Goal: Obtain resource: Download file/media

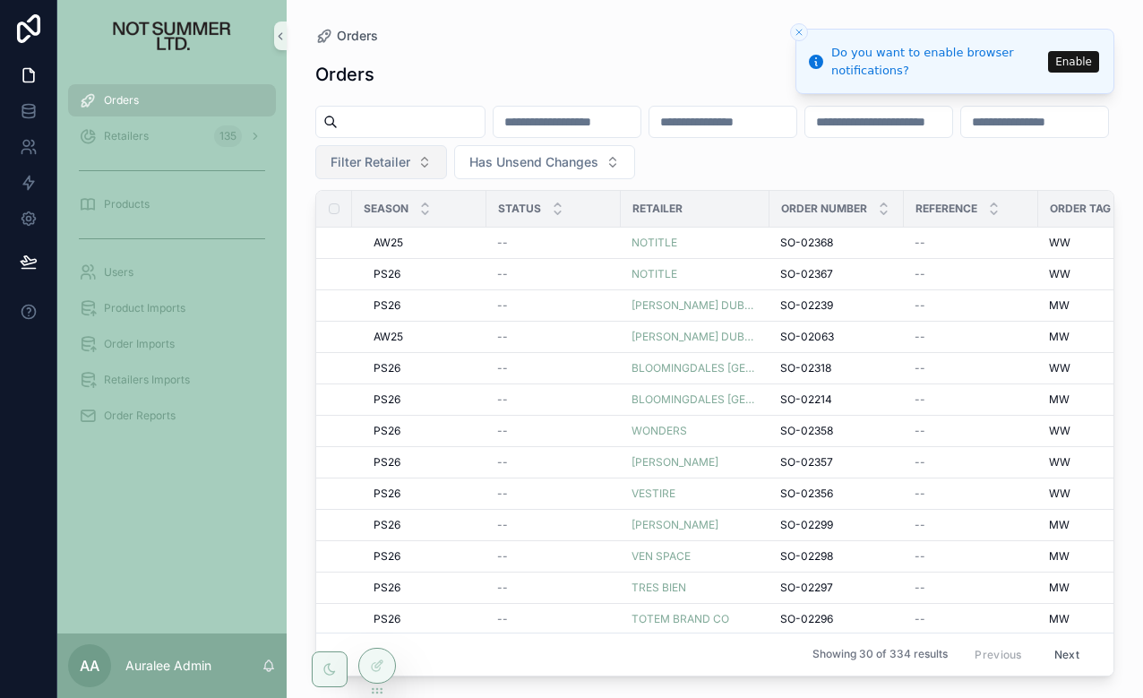
click at [410, 165] on span "Filter Retailer" at bounding box center [370, 162] width 80 height 18
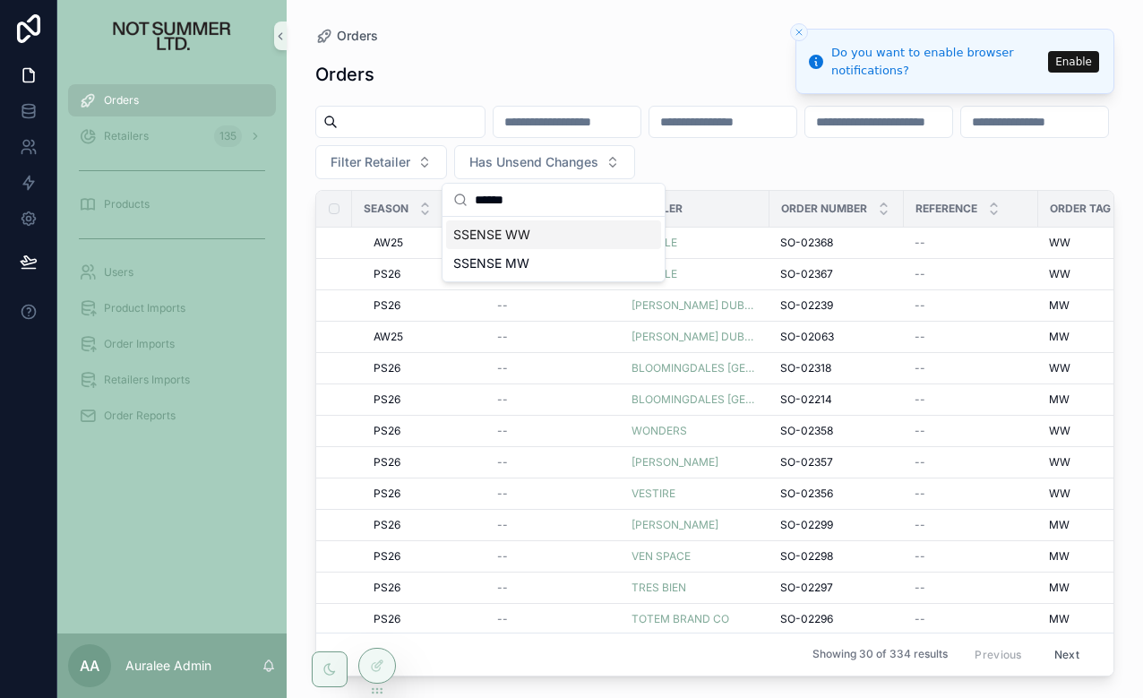
type input "******"
click at [533, 258] on div "SSENSE MW" at bounding box center [553, 263] width 215 height 29
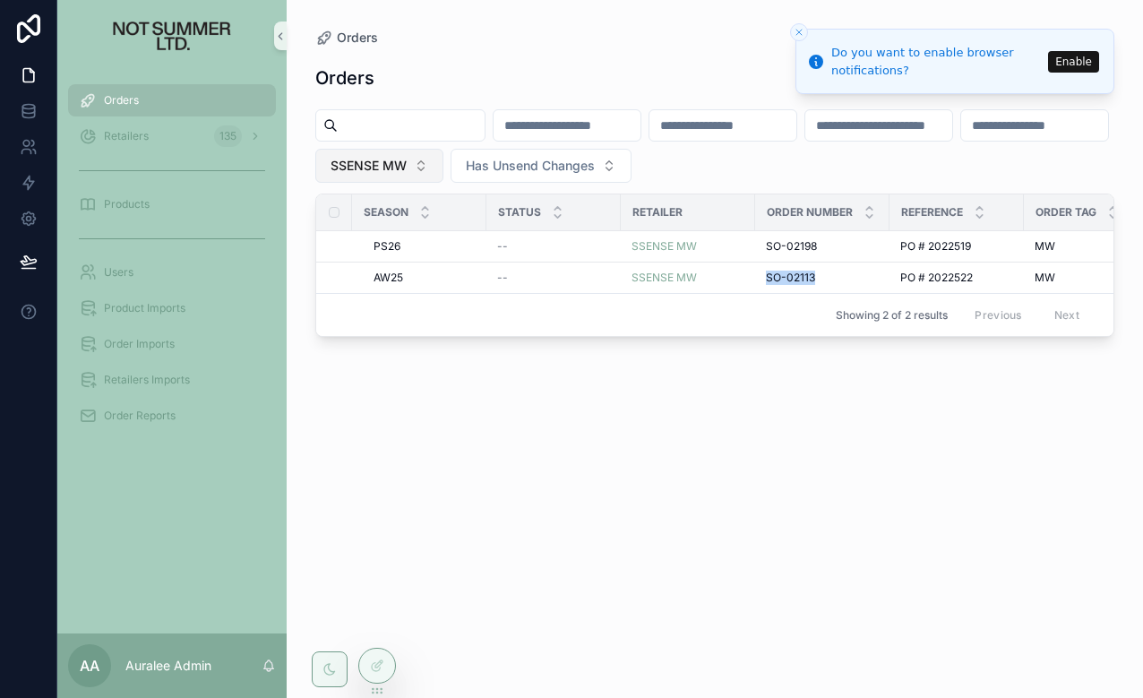
click at [407, 162] on span "SSENSE MW" at bounding box center [368, 166] width 76 height 18
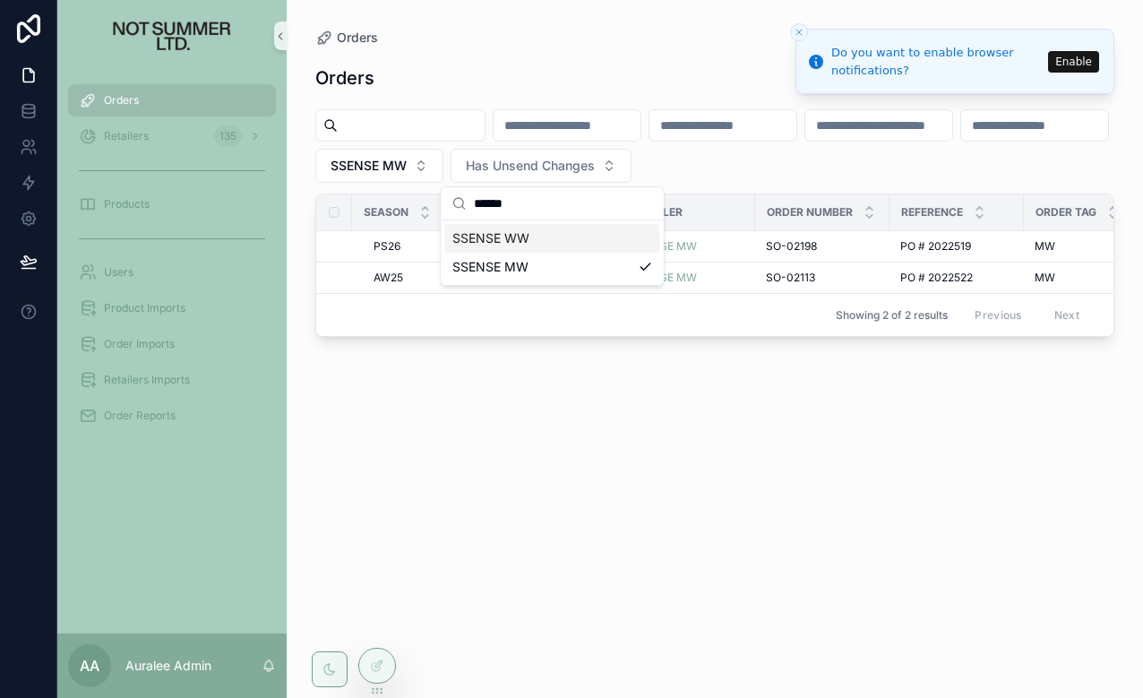
type input "******"
click at [542, 238] on div "SSENSE WW" at bounding box center [552, 238] width 215 height 29
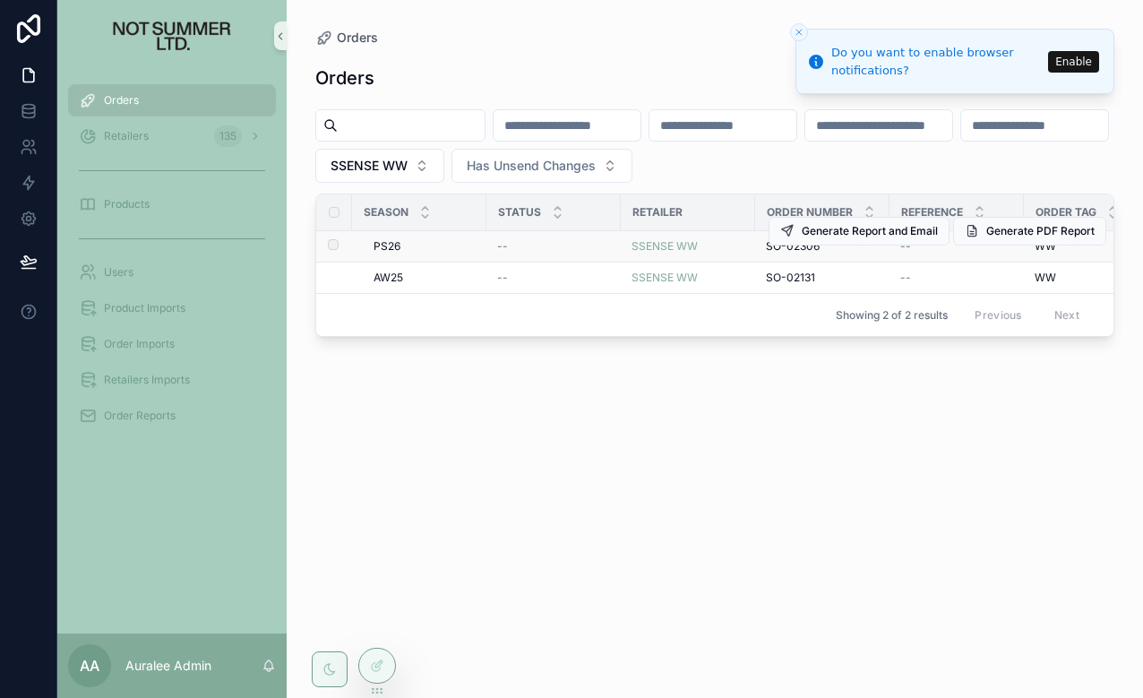
click at [776, 246] on span "SO-02306" at bounding box center [793, 246] width 54 height 14
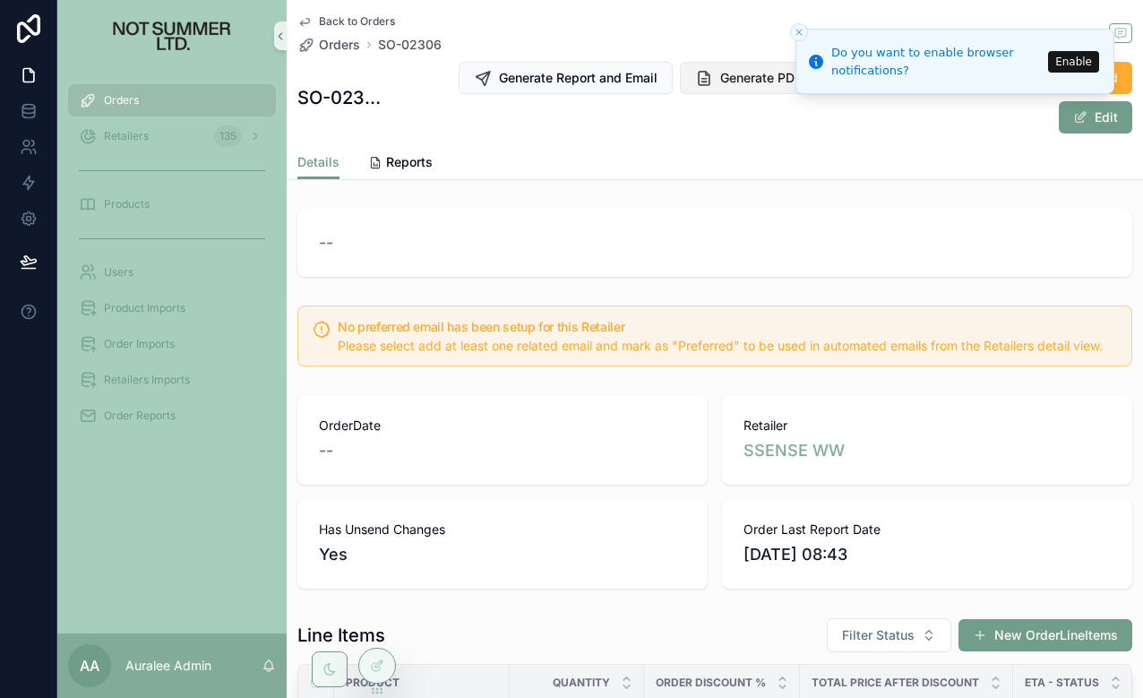
click at [721, 80] on span "Generate PDF Report" at bounding box center [782, 78] width 124 height 18
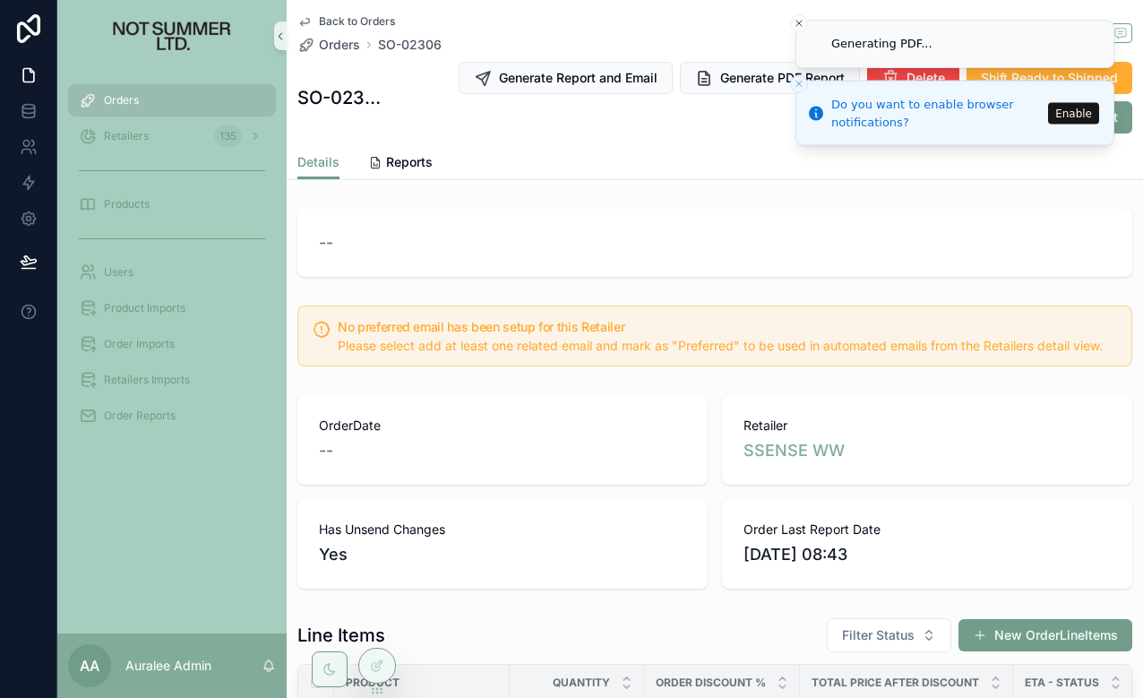
click at [797, 32] on li "Generating PDF..." at bounding box center [954, 44] width 319 height 48
click at [799, 22] on line "Close toast" at bounding box center [798, 23] width 5 height 5
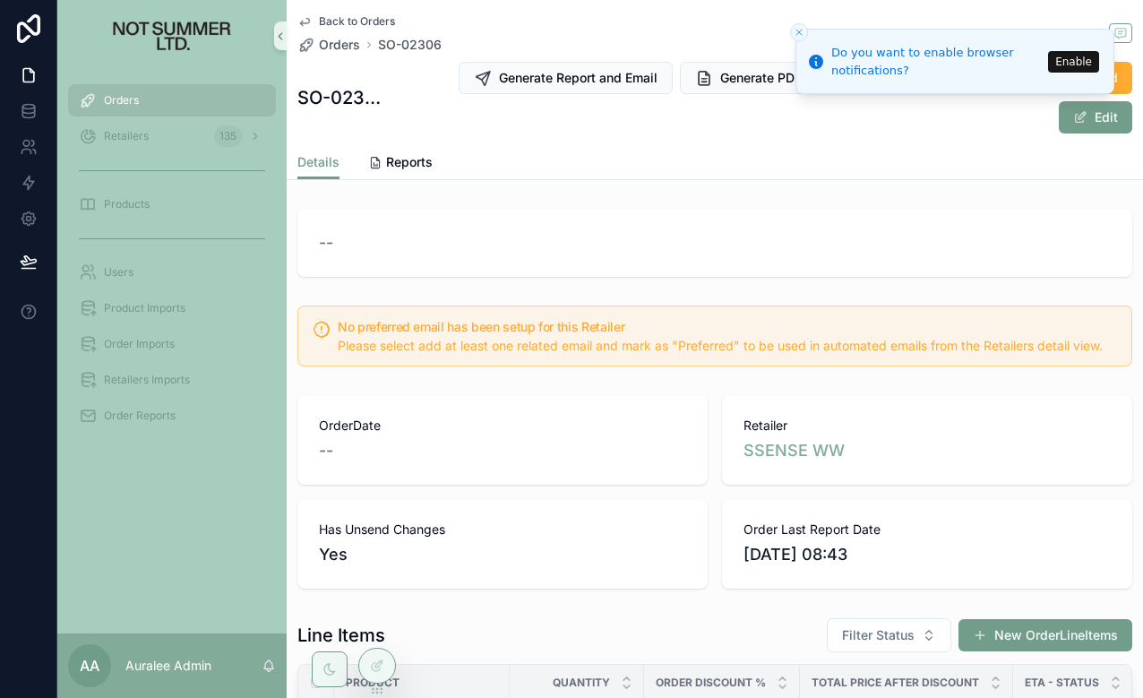
click at [799, 27] on icon "Close toast" at bounding box center [799, 32] width 11 height 11
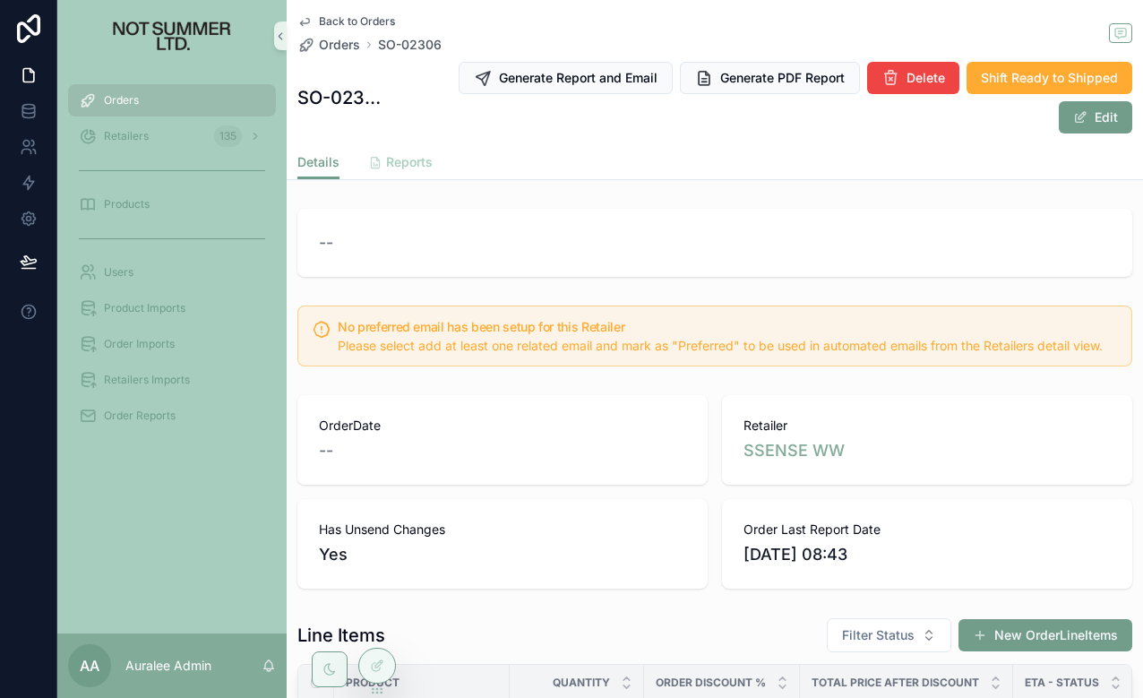
click at [419, 161] on span "Reports" at bounding box center [409, 162] width 47 height 18
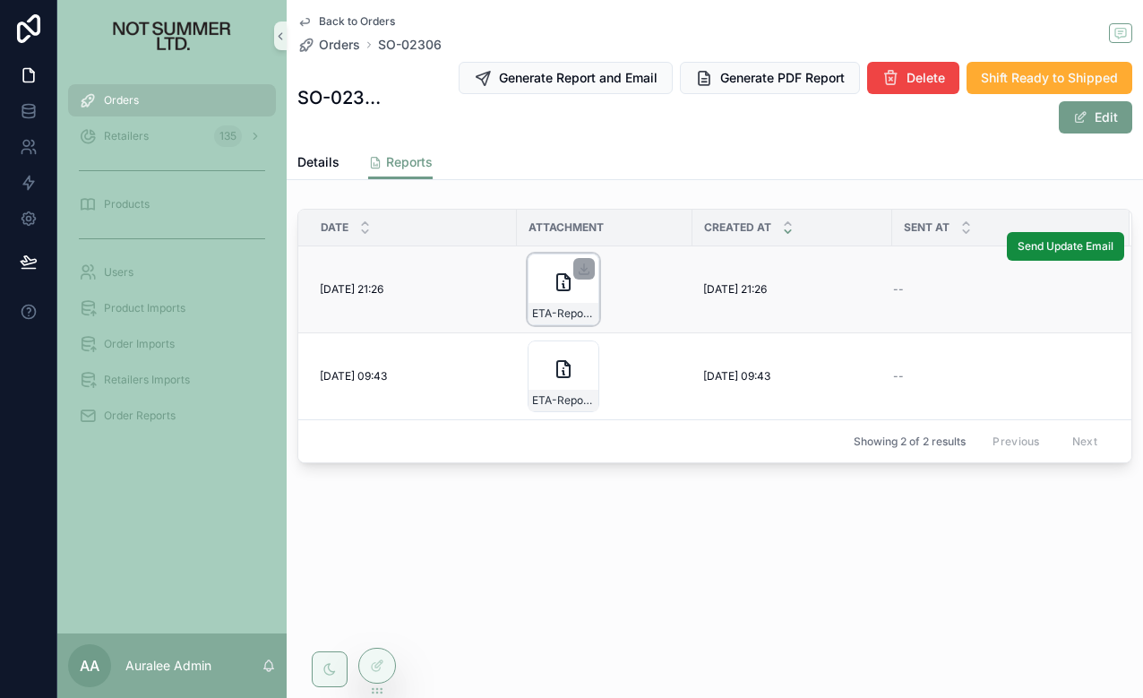
click at [557, 280] on icon "scrollable content" at bounding box center [563, 282] width 13 height 16
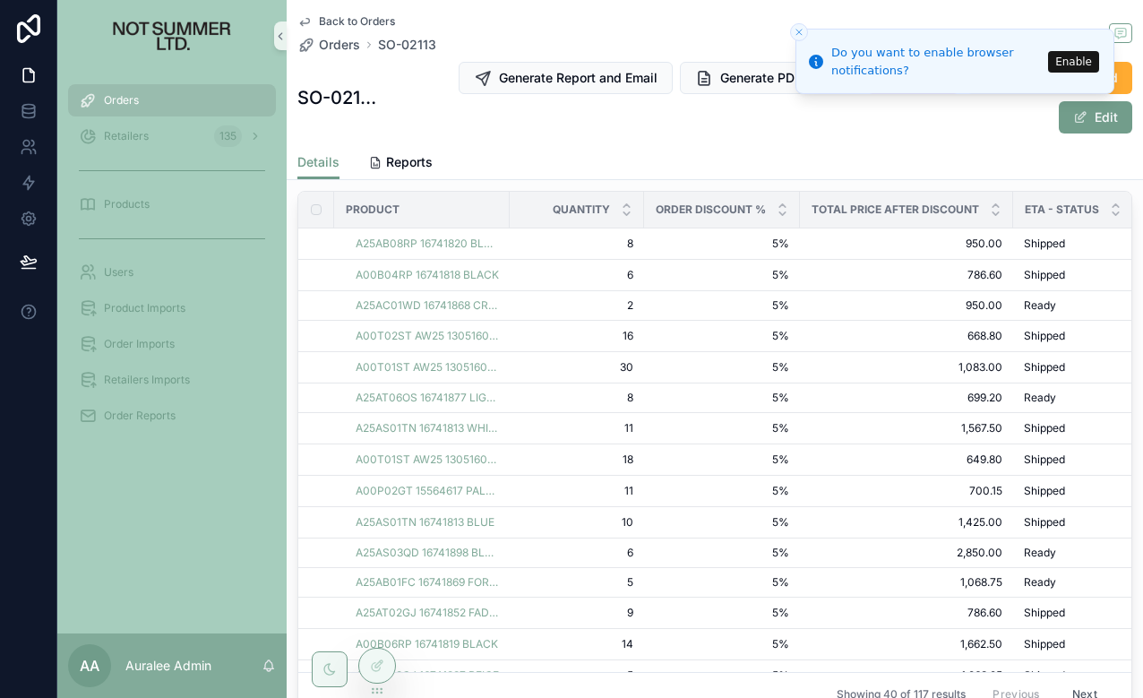
click at [797, 29] on icon "Close toast" at bounding box center [799, 32] width 11 height 11
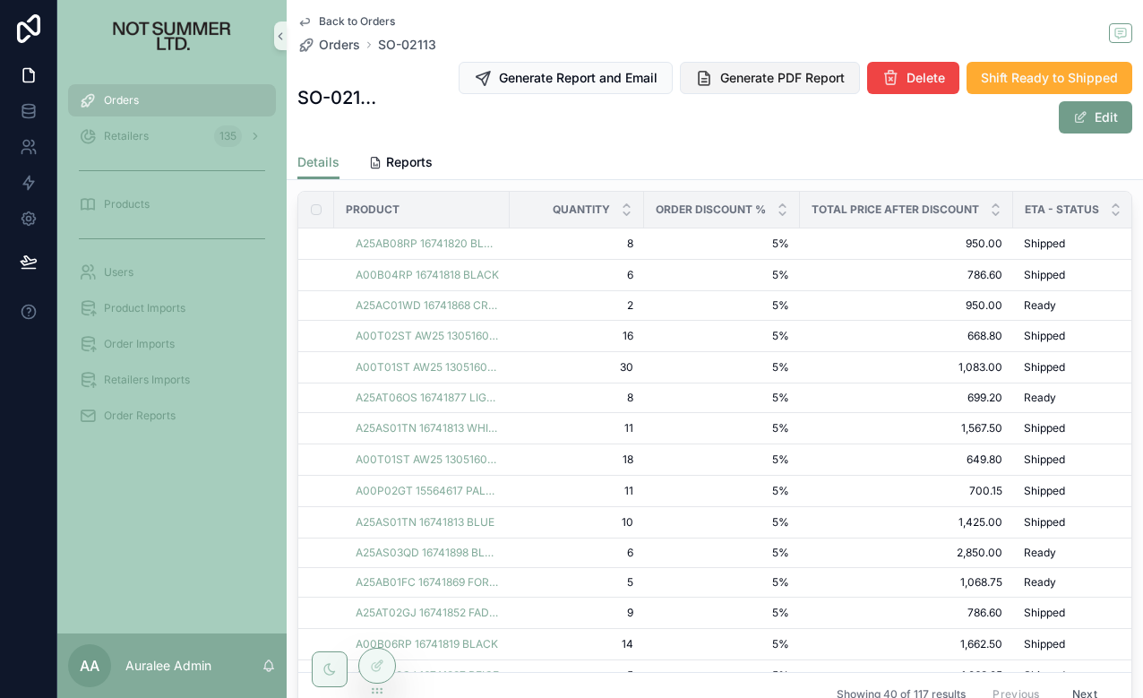
click at [758, 73] on span "Generate PDF Report" at bounding box center [782, 78] width 124 height 18
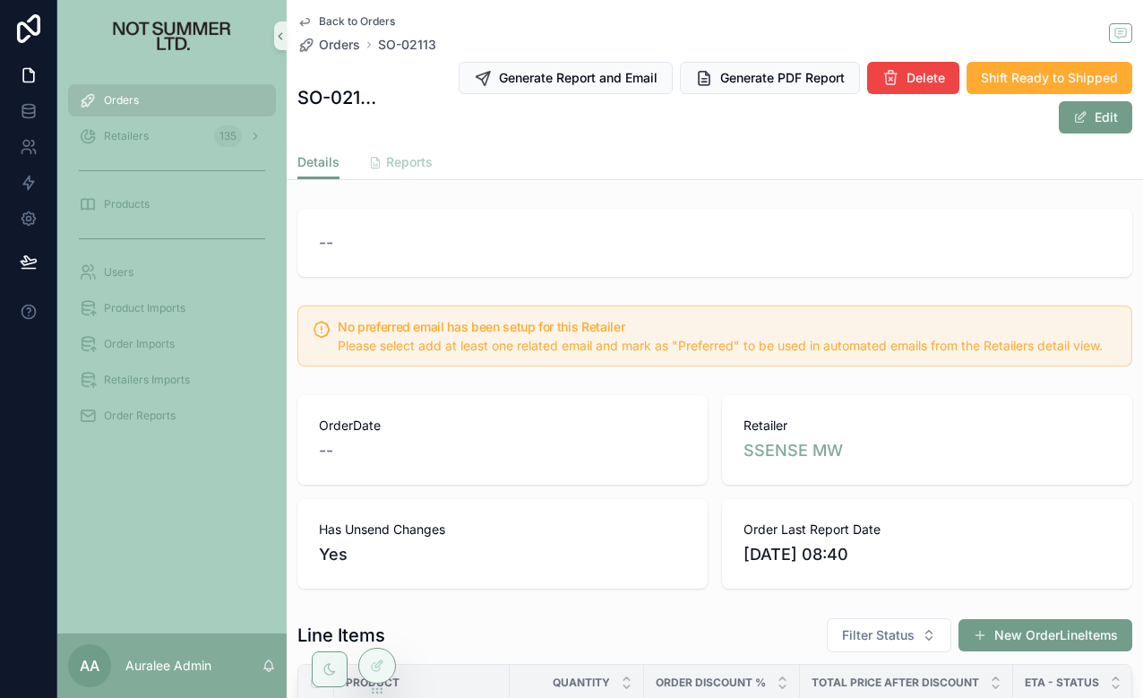
click at [430, 154] on span "Reports" at bounding box center [409, 162] width 47 height 18
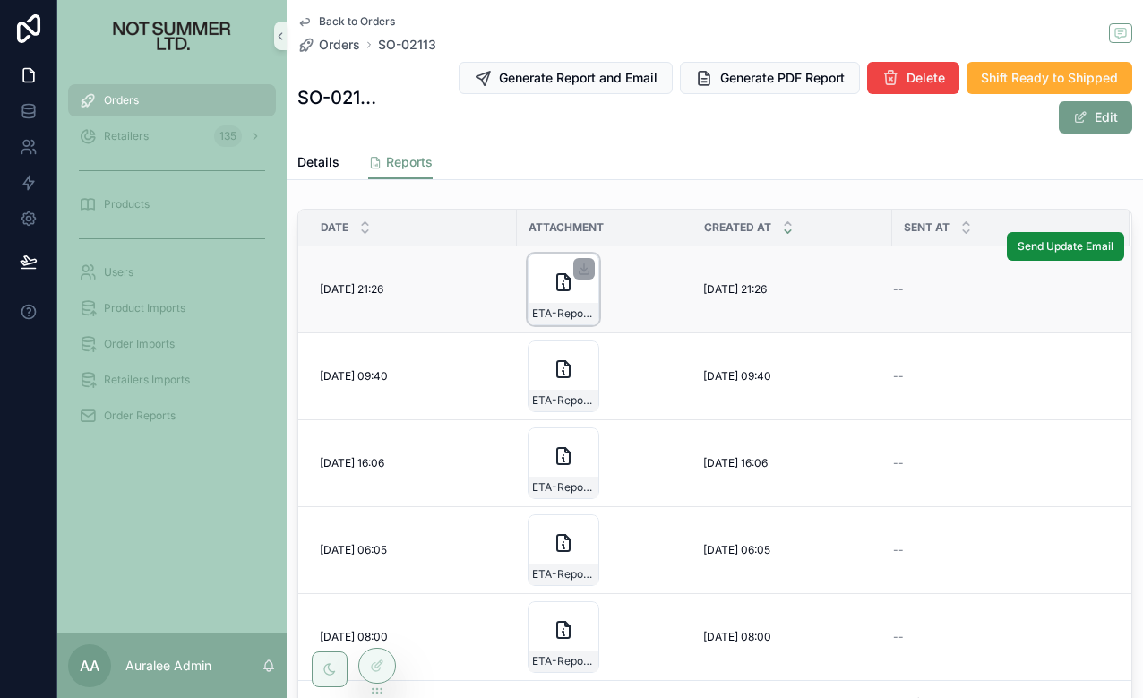
click at [559, 281] on icon "scrollable content" at bounding box center [563, 281] width 21 height 21
